Goal: Task Accomplishment & Management: Complete application form

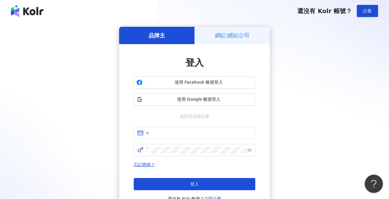
drag, startPoint x: 204, startPoint y: 79, endPoint x: 235, endPoint y: 47, distance: 43.9
click at [235, 47] on div "登入 使用 Facebook 帳號登入 使用 Google 帳號登入 或使用信箱註冊 忘記密碼？ 登入 還沒有 Kolr 帳號？ 立即註冊" at bounding box center [194, 129] width 151 height 170
click at [234, 35] on h5 "網紅/經紀公司" at bounding box center [232, 36] width 35 height 8
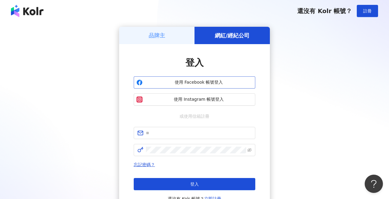
click at [202, 87] on button "使用 Facebook 帳號登入" at bounding box center [195, 82] width 122 height 12
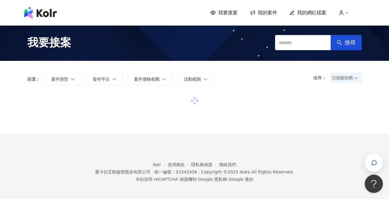
click at [262, 12] on span "我的案件" at bounding box center [267, 12] width 19 height 7
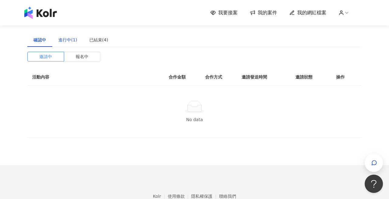
click at [74, 38] on div "進行中(1)" at bounding box center [67, 39] width 19 height 7
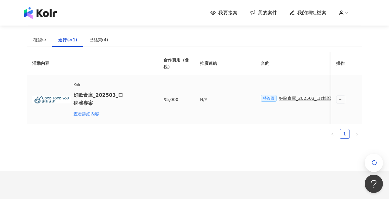
click at [286, 100] on div "好歐食庫_202503_口碑牆專案" at bounding box center [308, 98] width 59 height 7
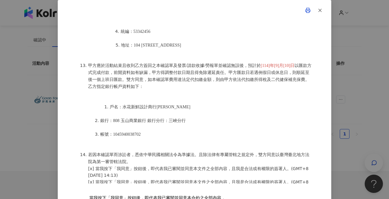
scroll to position [21, 0]
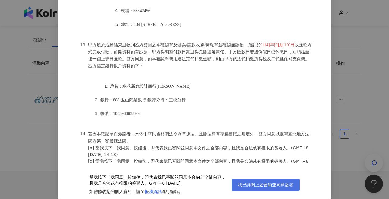
click at [257, 188] on button "我已詳閱上述合約並同意簽署" at bounding box center [266, 184] width 68 height 12
